Goal: Share content: Share content

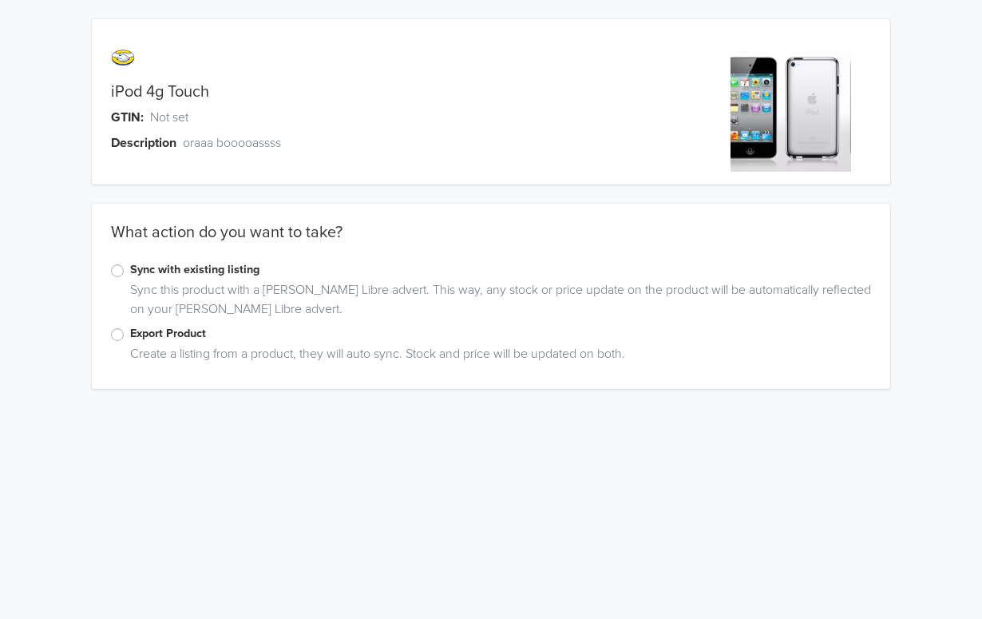
click at [173, 331] on label "Export Product" at bounding box center [500, 334] width 741 height 18
click at [0, 0] on input "Export Product" at bounding box center [0, 0] width 0 height 0
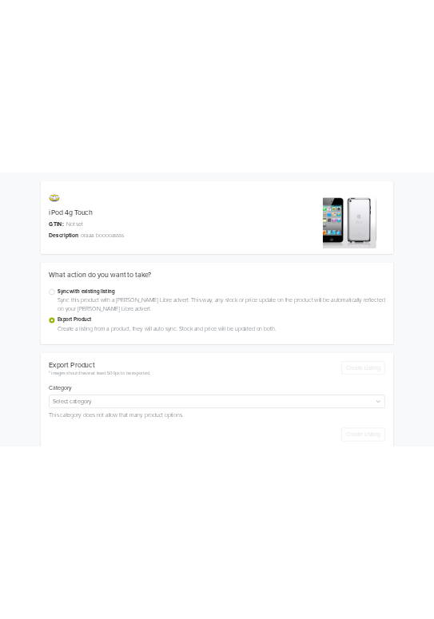
scroll to position [27, 0]
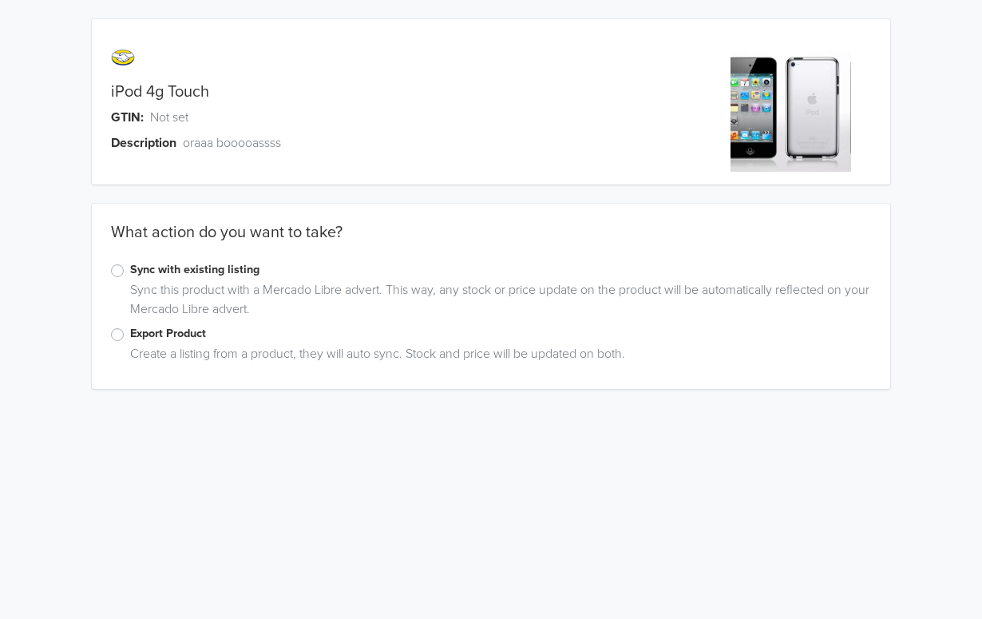
click at [203, 339] on label "Export Product" at bounding box center [500, 334] width 741 height 18
click at [0, 0] on input "Export Product" at bounding box center [0, 0] width 0 height 0
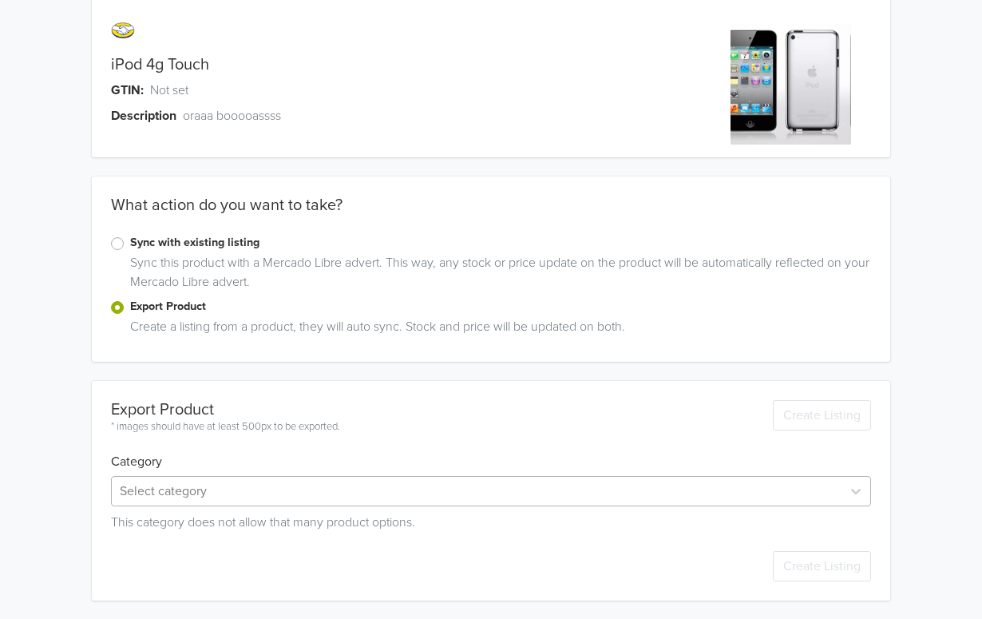
click at [252, 491] on div "Select category" at bounding box center [491, 491] width 760 height 30
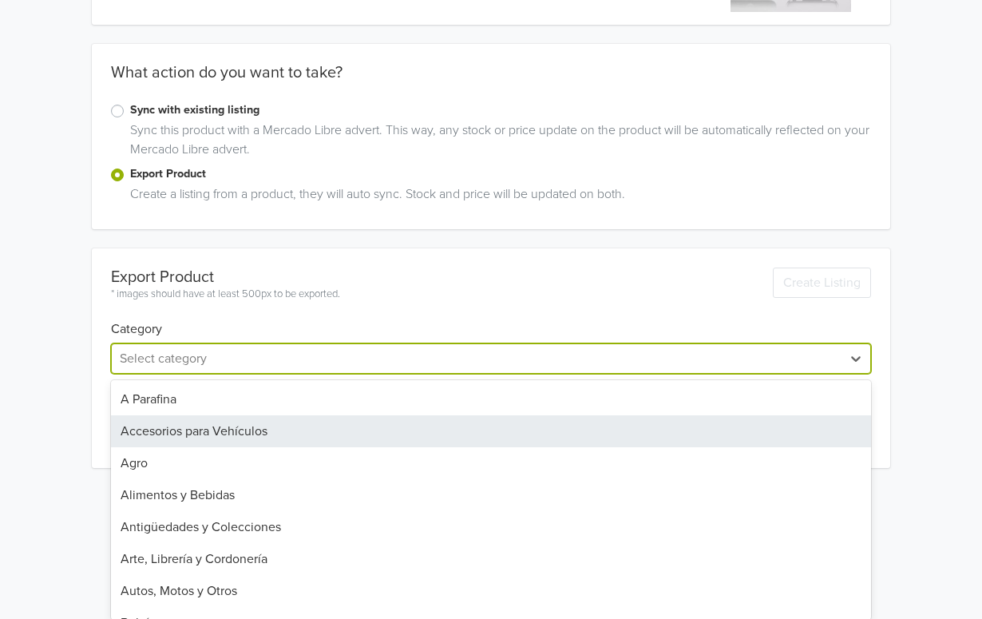
click at [330, 421] on div "Accesorios para Vehículos" at bounding box center [491, 431] width 760 height 32
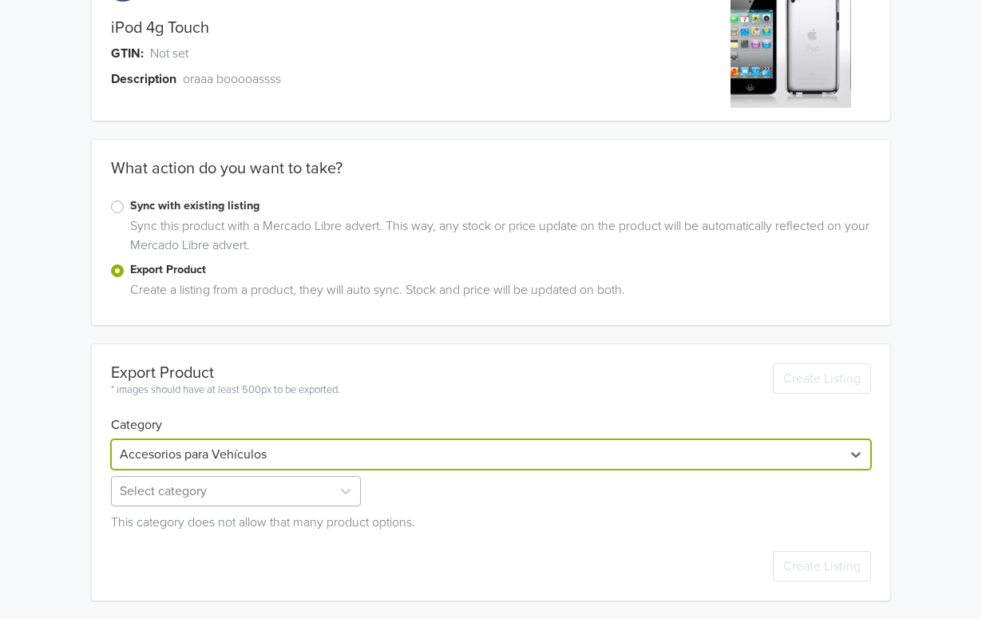
click at [208, 494] on div "Select category" at bounding box center [237, 491] width 253 height 30
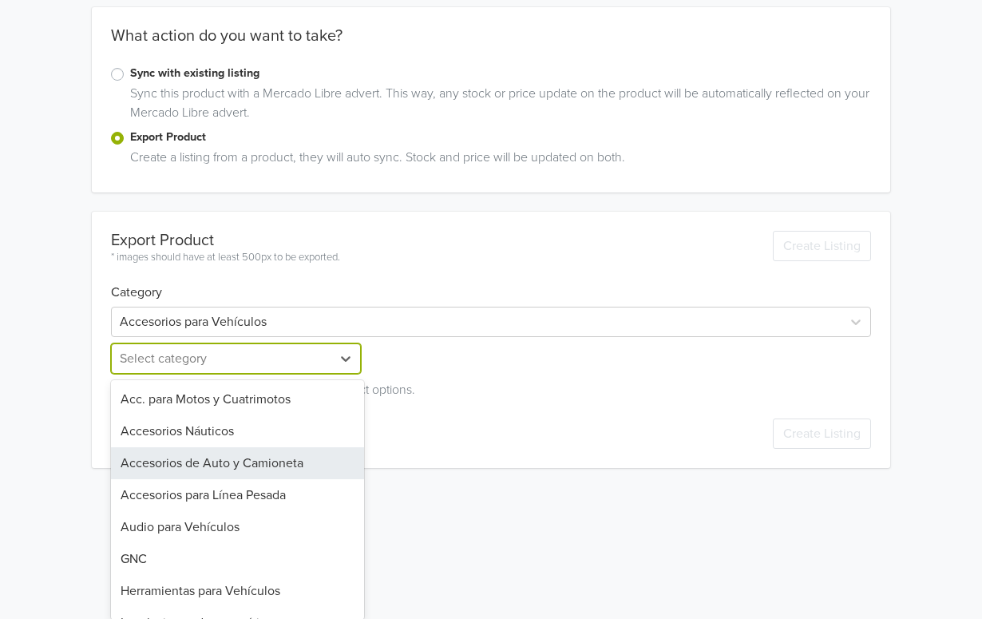
click at [250, 464] on div "Accesorios de Auto y Camioneta" at bounding box center [237, 463] width 253 height 32
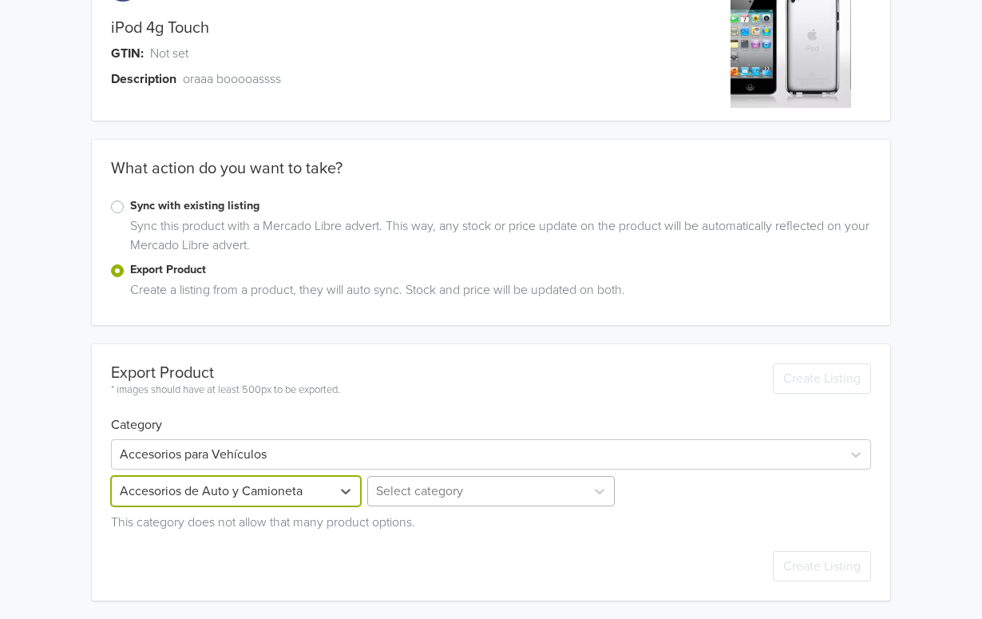
click at [433, 493] on div at bounding box center [476, 491] width 200 height 22
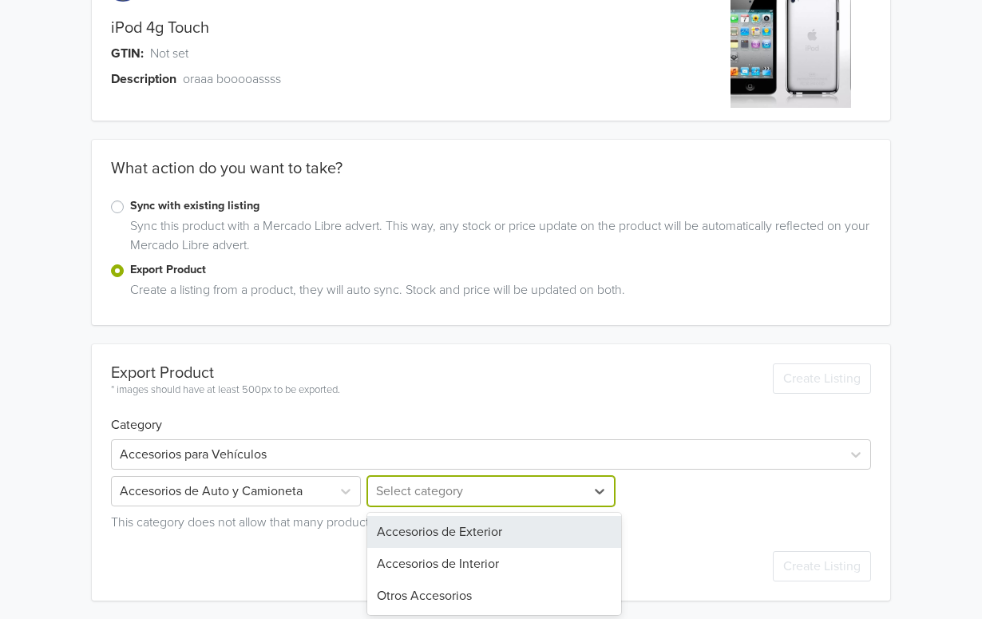
click at [433, 534] on div "Accesorios de Exterior" at bounding box center [493, 532] width 253 height 32
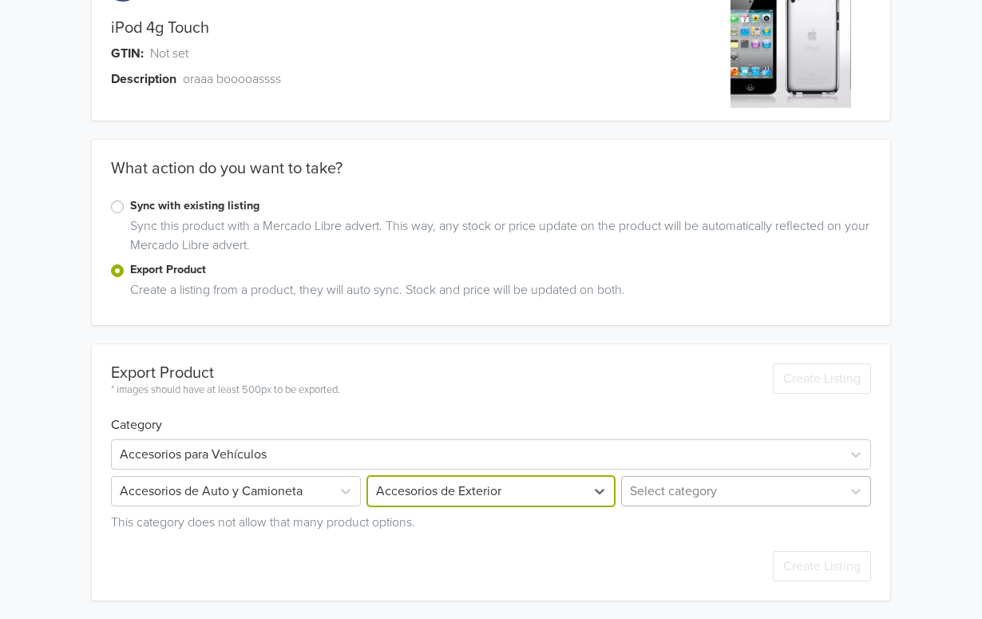
click at [433, 492] on div "Select category" at bounding box center [744, 491] width 253 height 30
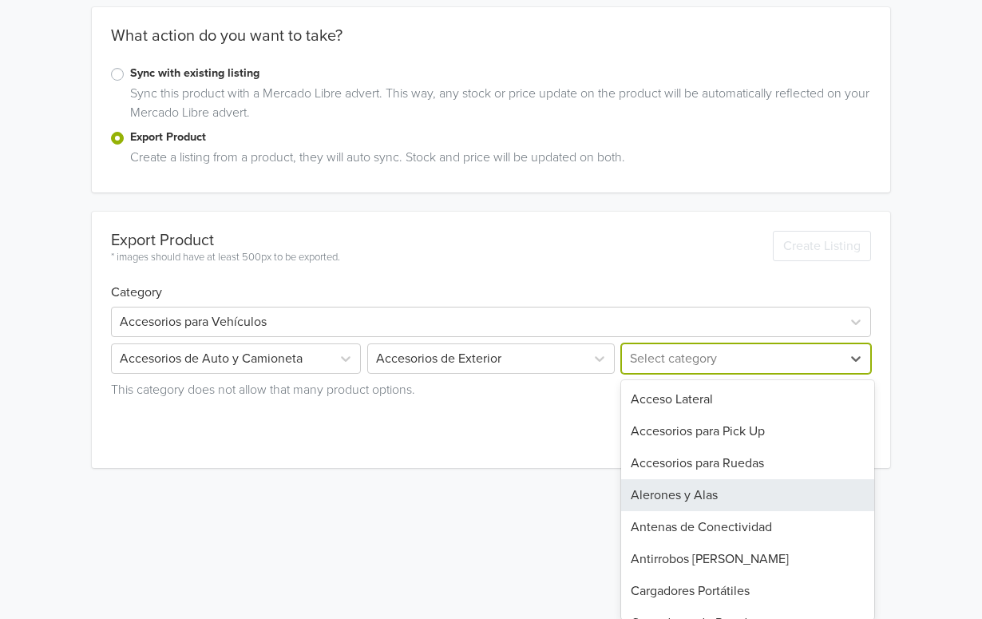
click at [433, 495] on div "Alerones y Alas" at bounding box center [747, 495] width 253 height 32
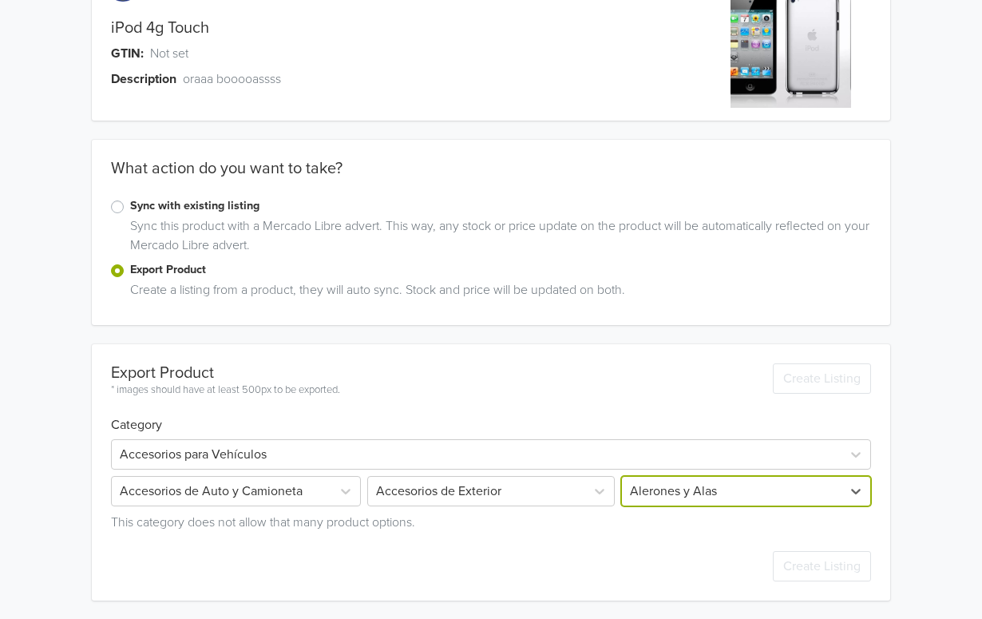
click at [433, 358] on div "Export Product * images should have at least 500px to be exported. Create Listi…" at bounding box center [491, 371] width 760 height 54
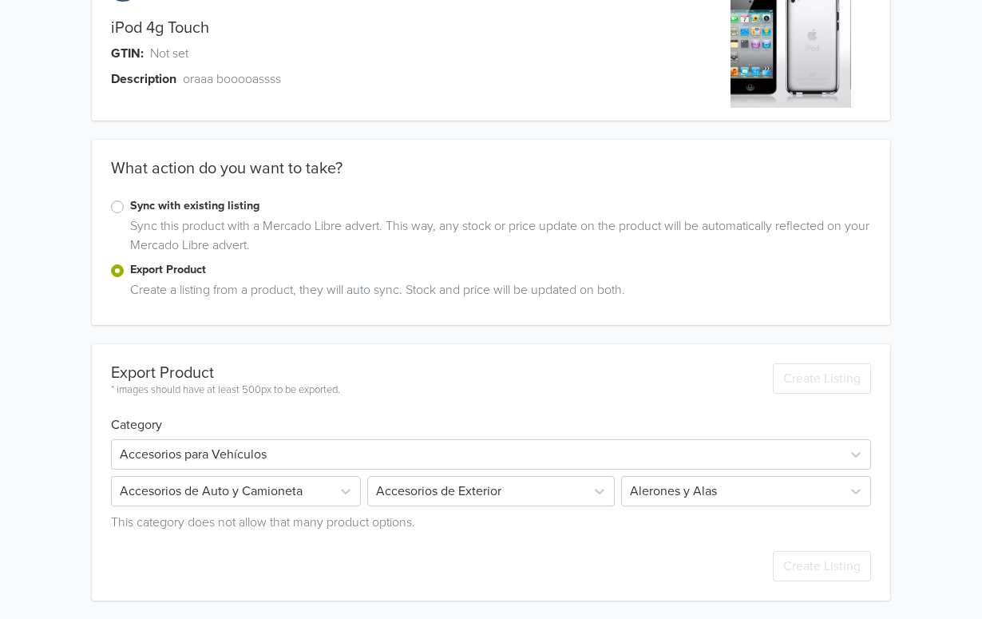
scroll to position [0, 0]
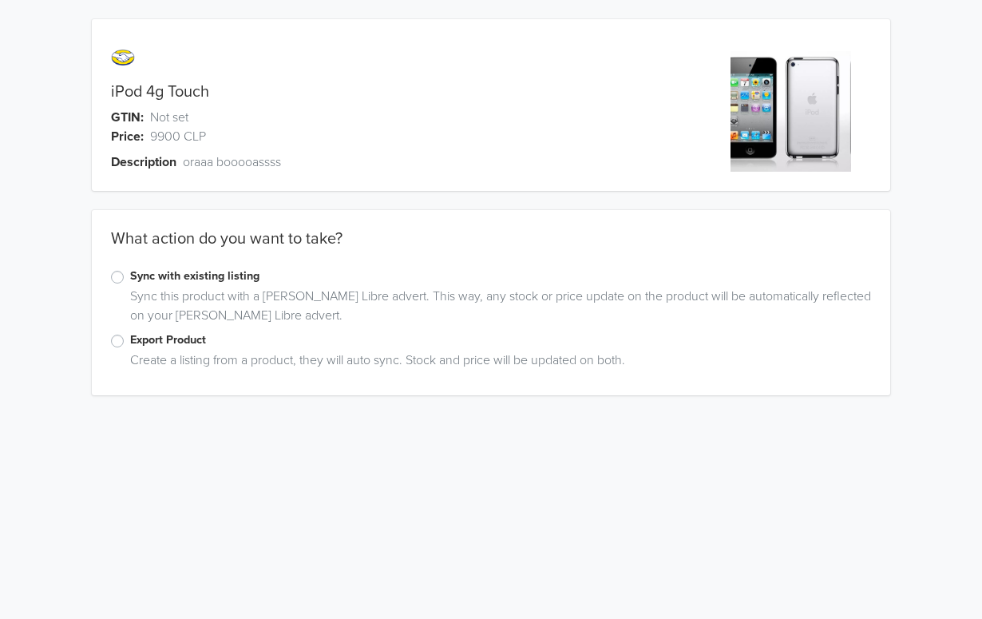
click at [177, 347] on label "Export Product" at bounding box center [500, 340] width 741 height 18
click at [0, 0] on input "Export Product" at bounding box center [0, 0] width 0 height 0
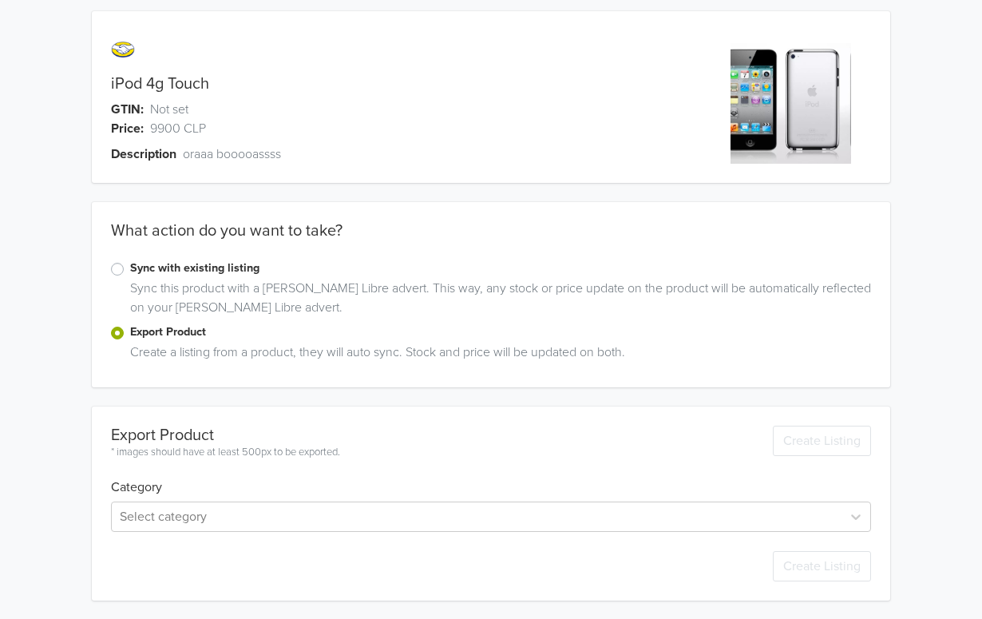
click at [209, 499] on div "Select category" at bounding box center [491, 513] width 760 height 37
click at [210, 511] on div "Select category" at bounding box center [491, 517] width 760 height 30
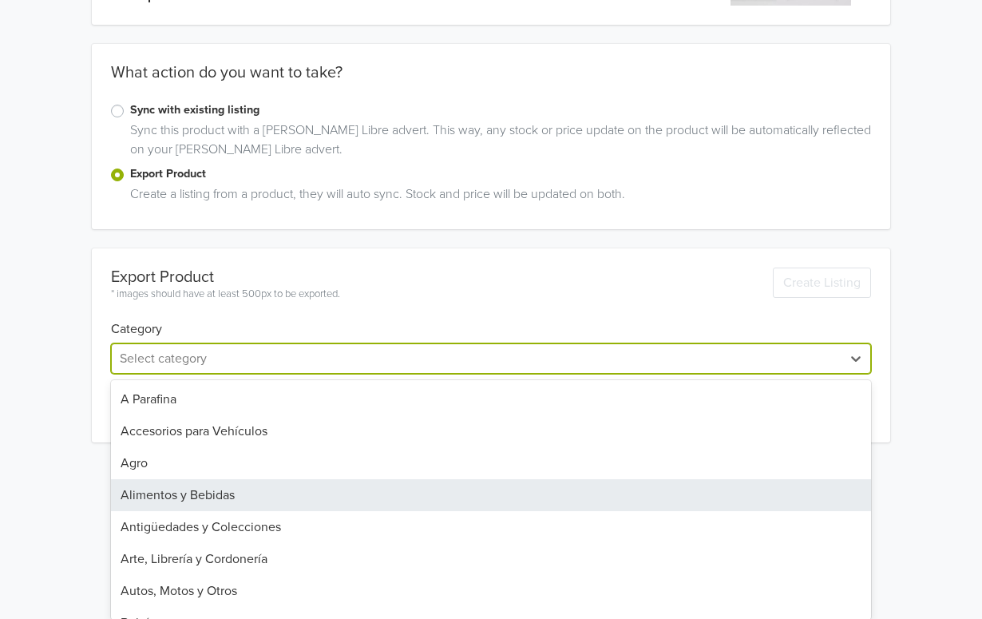
click at [228, 486] on div "Alimentos y Bebidas" at bounding box center [491, 495] width 760 height 32
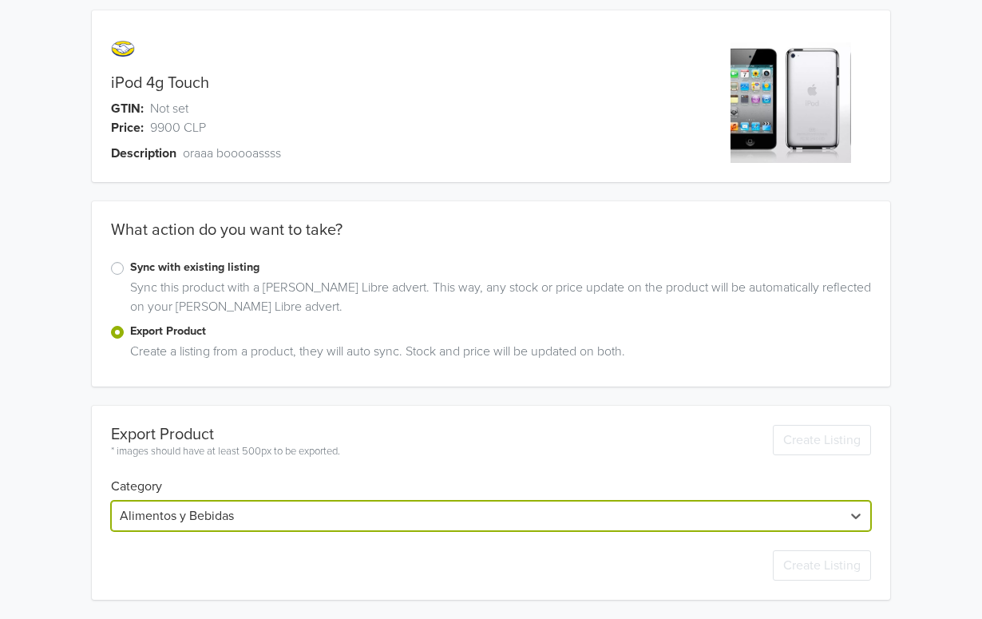
scroll to position [45, 0]
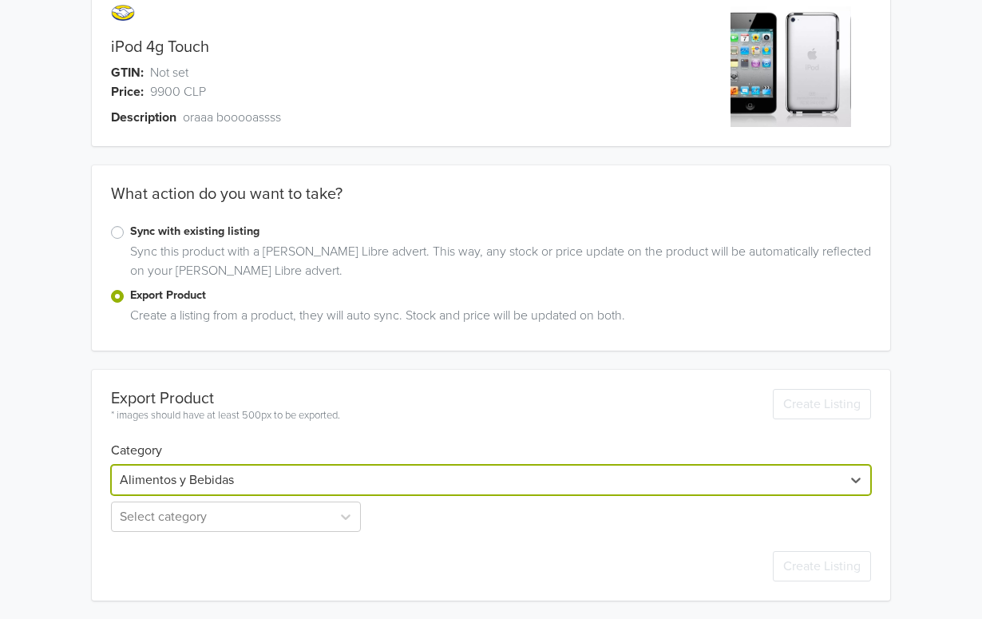
click at [261, 492] on div "Alimentos y Bebidas" at bounding box center [477, 480] width 730 height 29
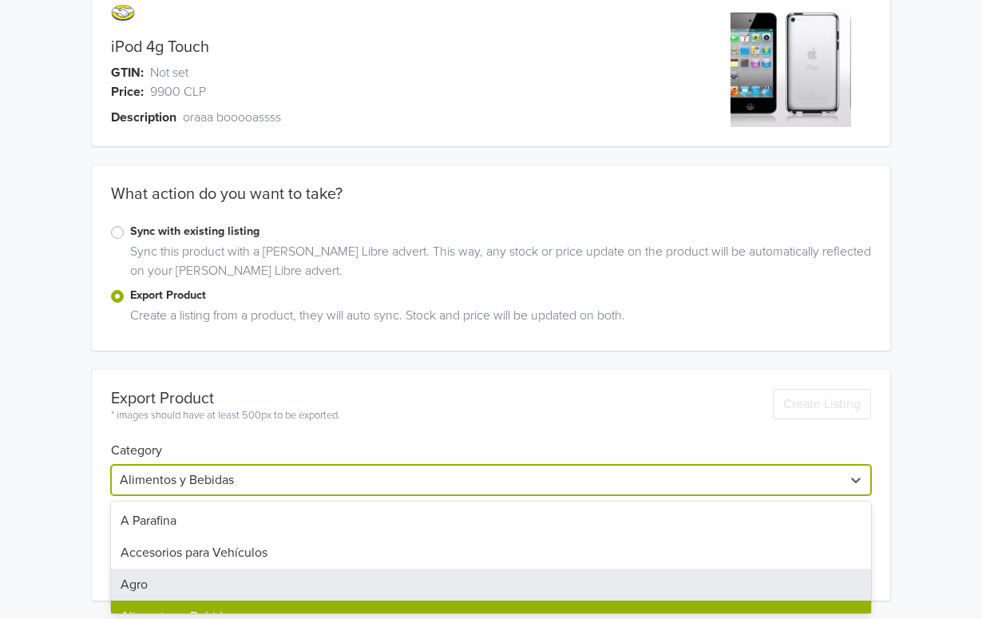
click at [220, 577] on div "Agro" at bounding box center [491, 585] width 760 height 32
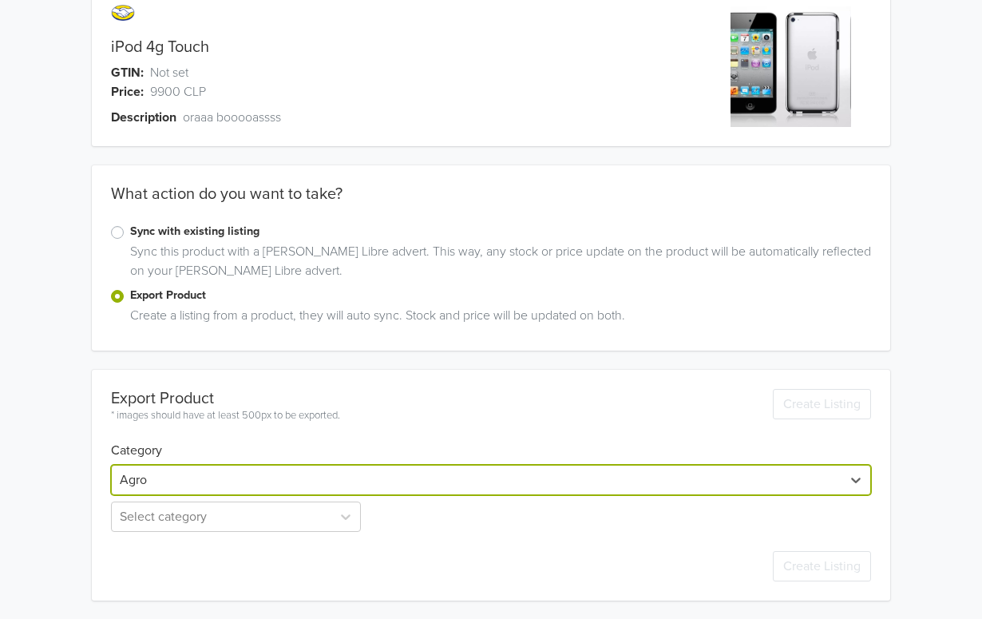
click at [258, 533] on div "Create Listing" at bounding box center [491, 566] width 760 height 69
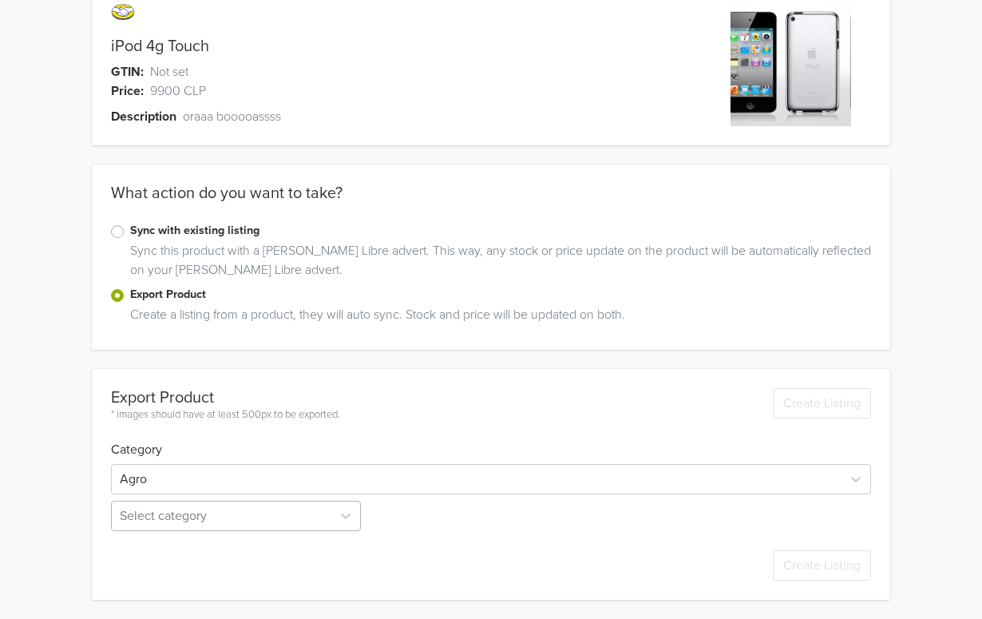
click at [264, 524] on div "Select category" at bounding box center [237, 516] width 253 height 30
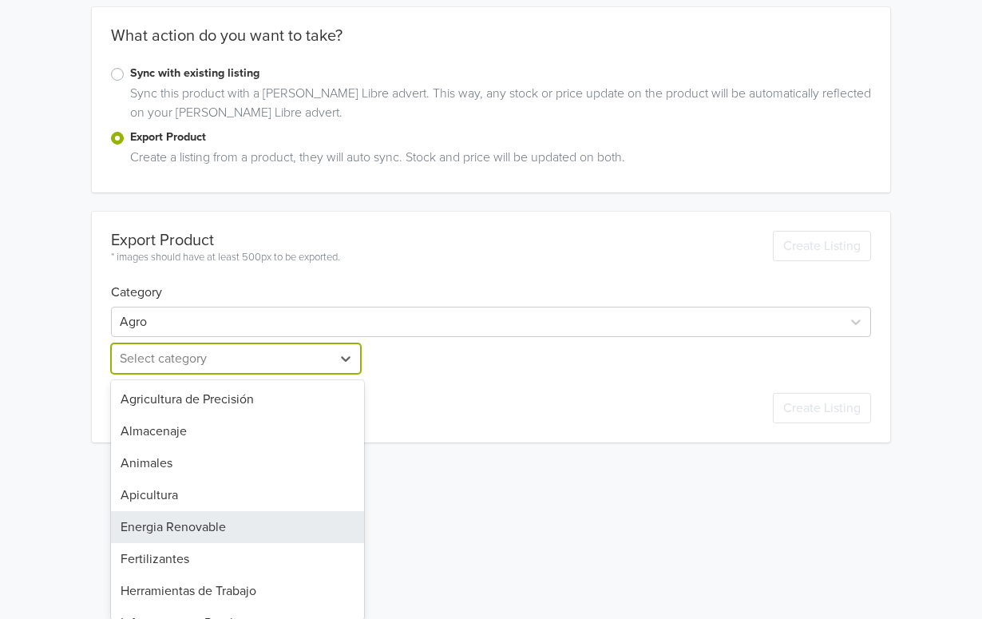
click at [259, 538] on div "Energia Renovable" at bounding box center [237, 527] width 253 height 32
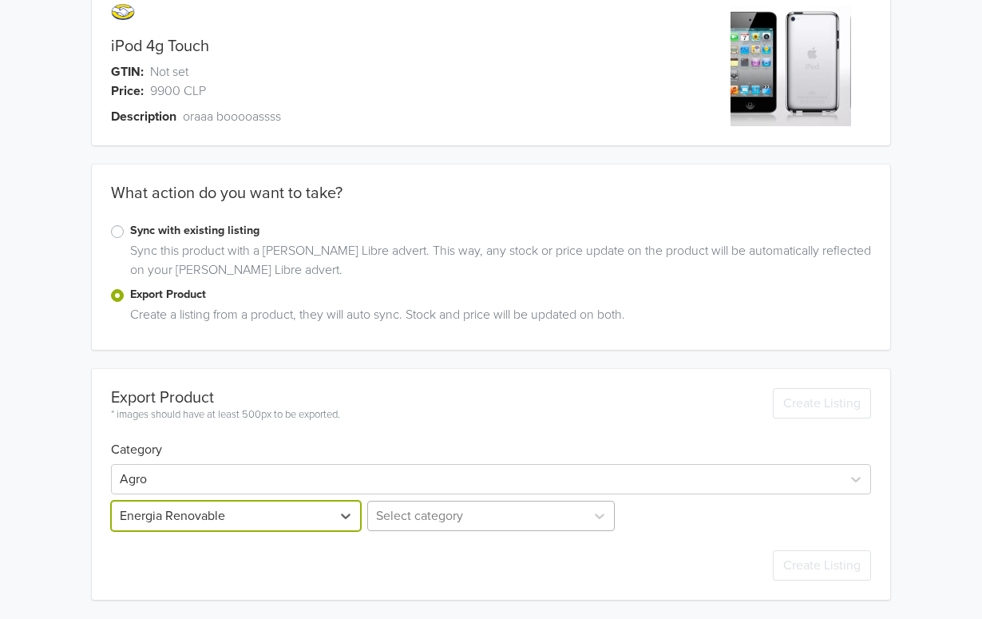
click at [427, 524] on div "Select category" at bounding box center [490, 516] width 253 height 30
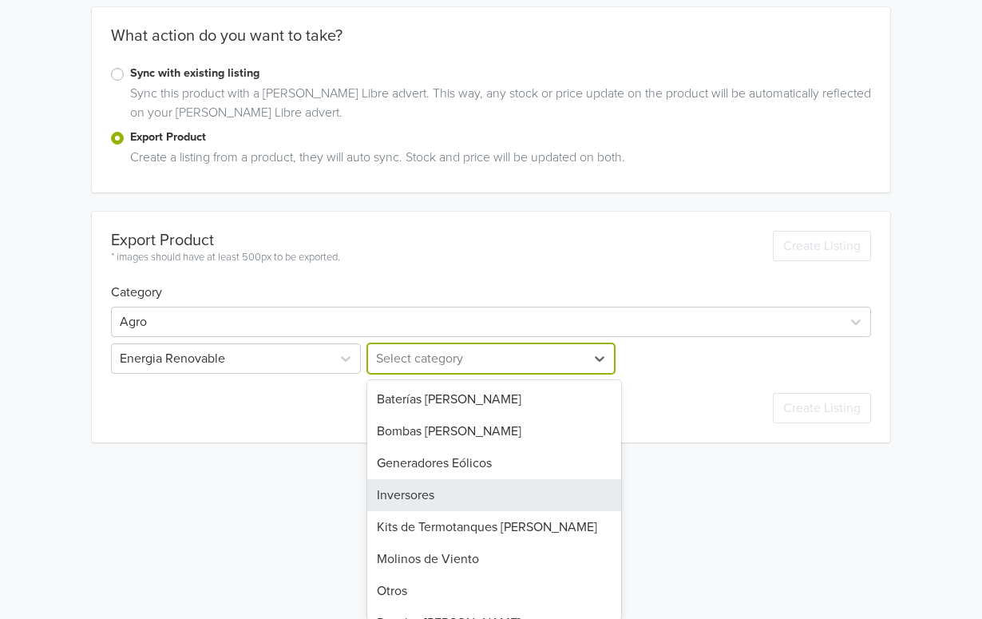
click at [439, 496] on div "Inversores" at bounding box center [493, 495] width 253 height 32
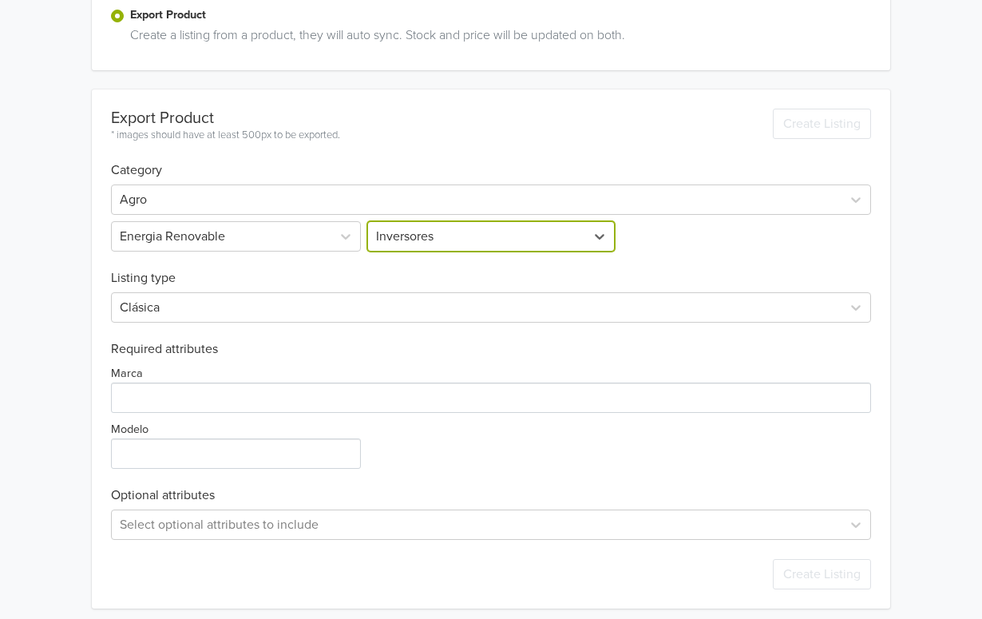
scroll to position [334, 0]
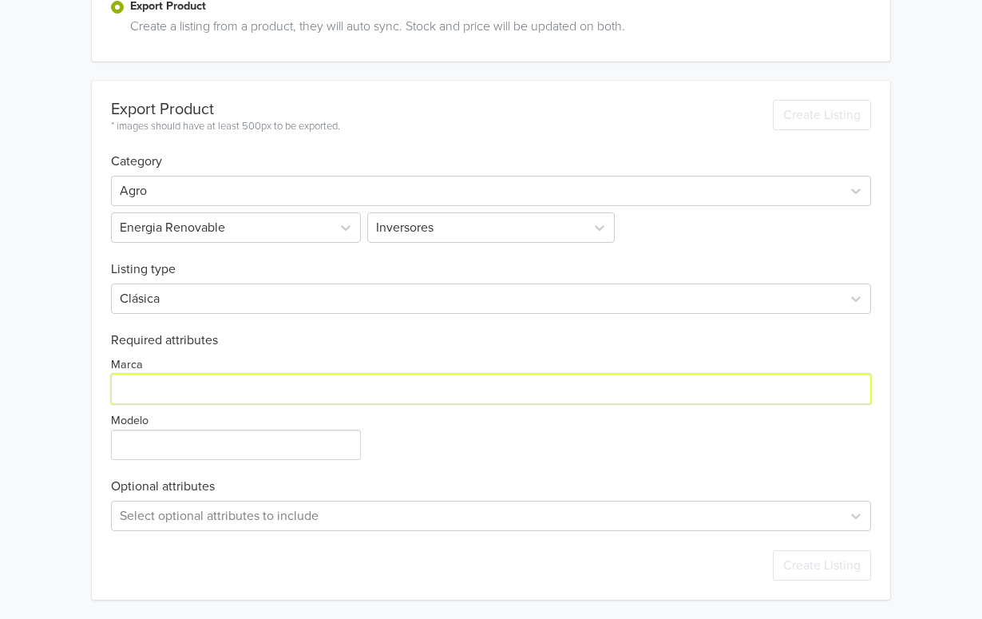
click at [206, 387] on input "Marca" at bounding box center [491, 389] width 760 height 30
type input "Leica"
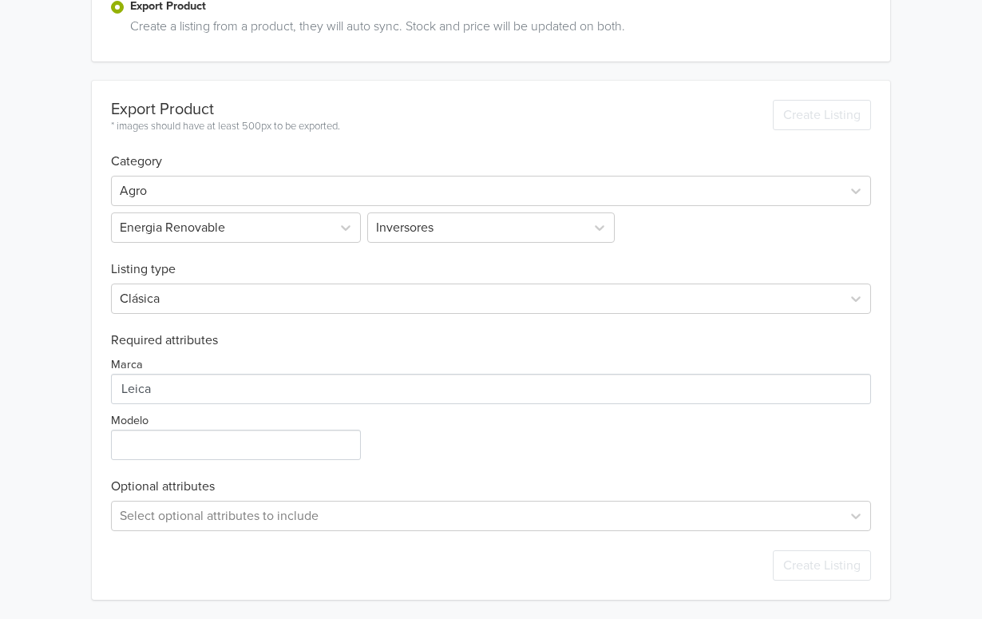
click at [209, 466] on div "Export Product * images should have at least 500px to be exported. Create Listi…" at bounding box center [491, 340] width 760 height 519
click at [228, 452] on input "Modelo" at bounding box center [236, 445] width 250 height 30
click at [530, 462] on div "Export Product * images should have at least 500px to be exported. Create Listi…" at bounding box center [491, 340] width 760 height 519
click at [284, 447] on input "Modelo" at bounding box center [236, 445] width 250 height 30
type input "HQ1725"
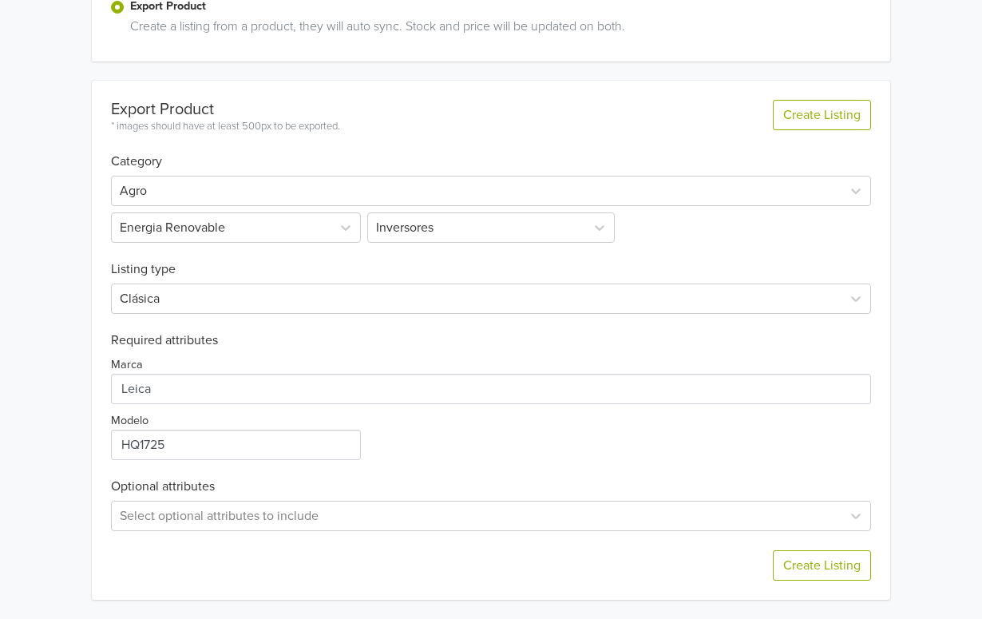
click at [525, 443] on div "Marca Modelo" at bounding box center [491, 404] width 760 height 112
click at [831, 565] on button "Create Listing" at bounding box center [822, 565] width 98 height 30
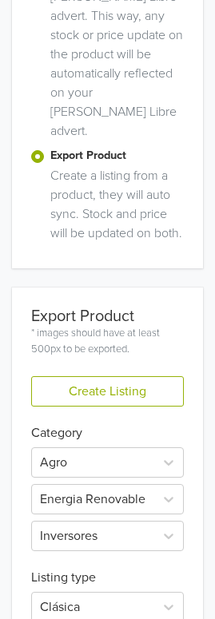
scroll to position [819, 0]
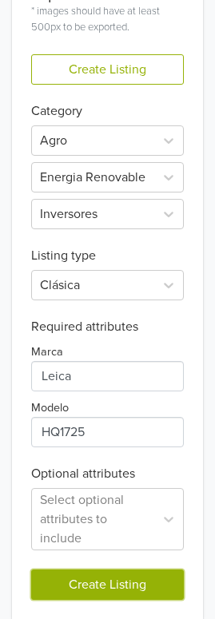
click at [120, 570] on button "Create Listing" at bounding box center [107, 585] width 153 height 30
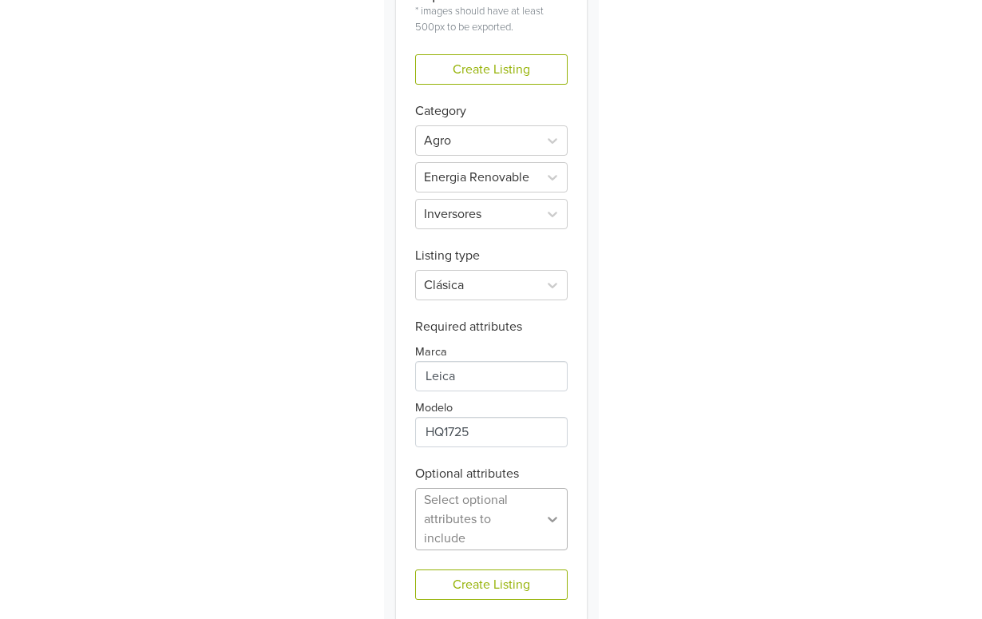
scroll to position [0, 0]
